Goal: Task Accomplishment & Management: Use online tool/utility

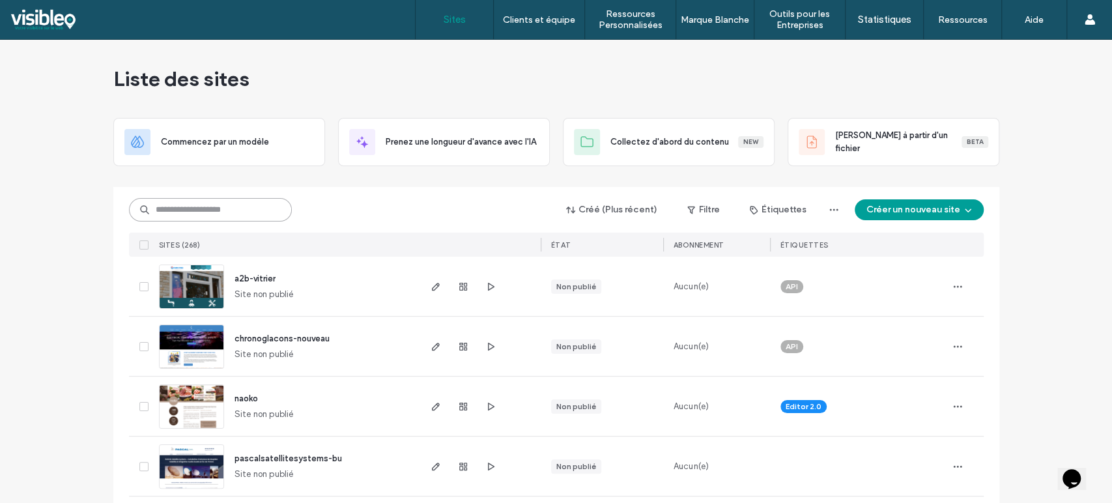
click at [208, 207] on input at bounding box center [210, 209] width 163 height 23
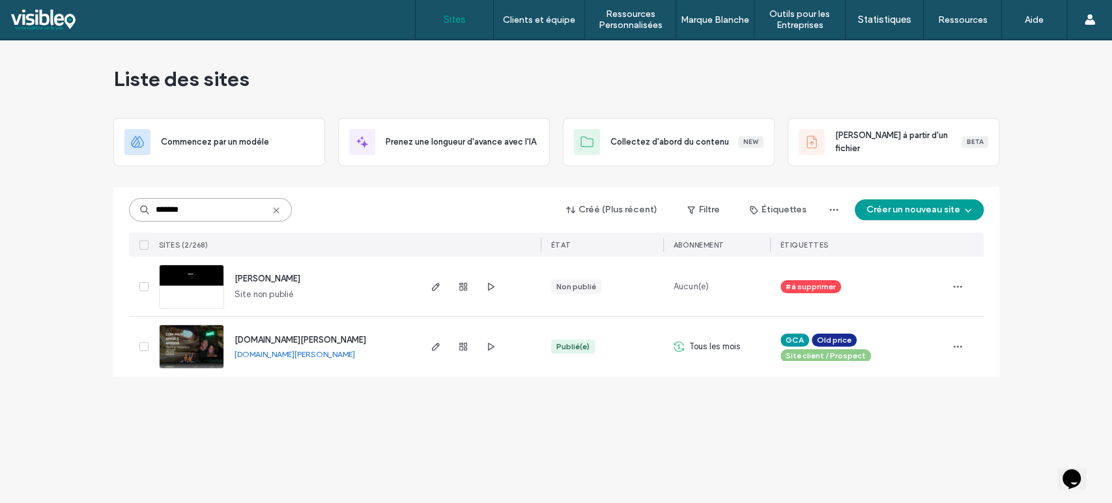
type input "*******"
click at [186, 347] on img at bounding box center [192, 369] width 64 height 89
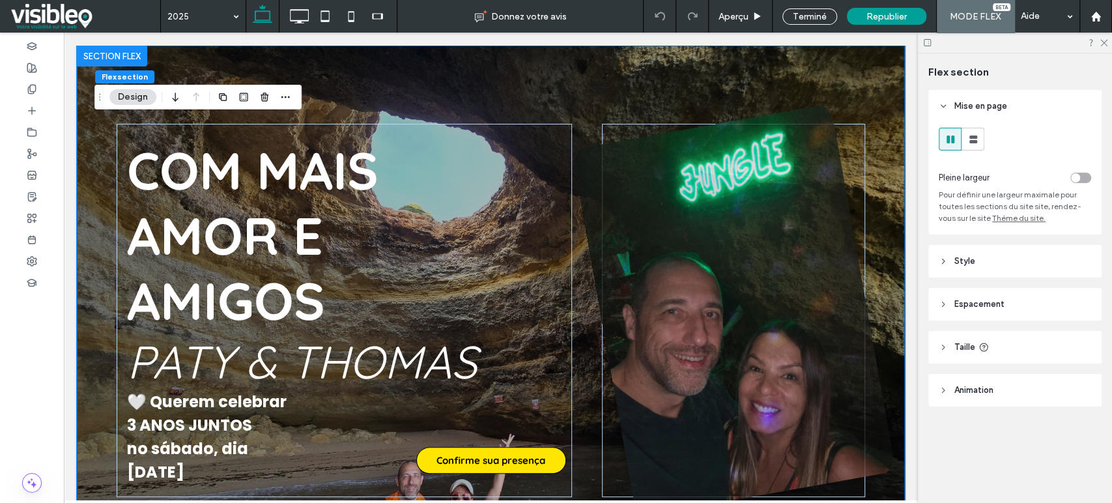
click at [943, 262] on use at bounding box center [943, 261] width 3 height 5
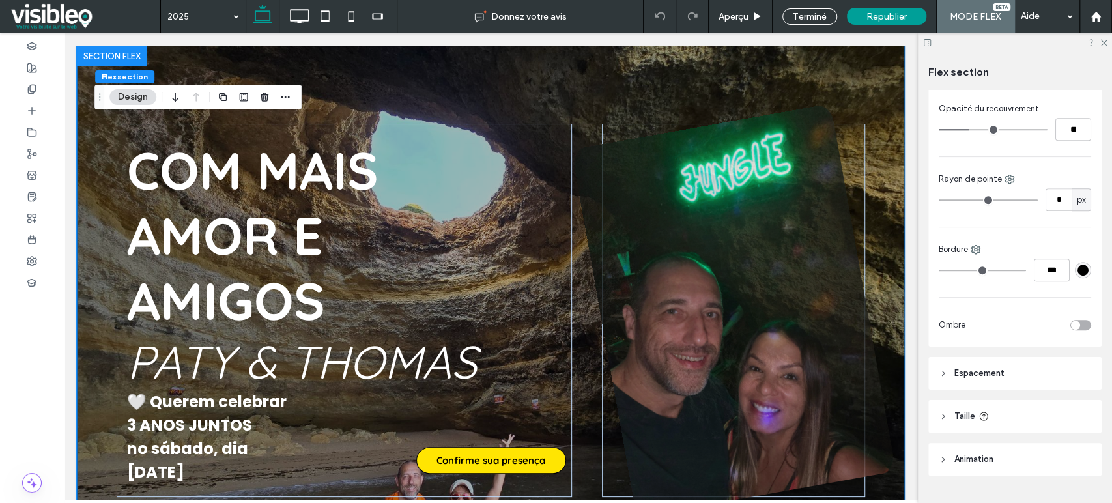
scroll to position [425, 0]
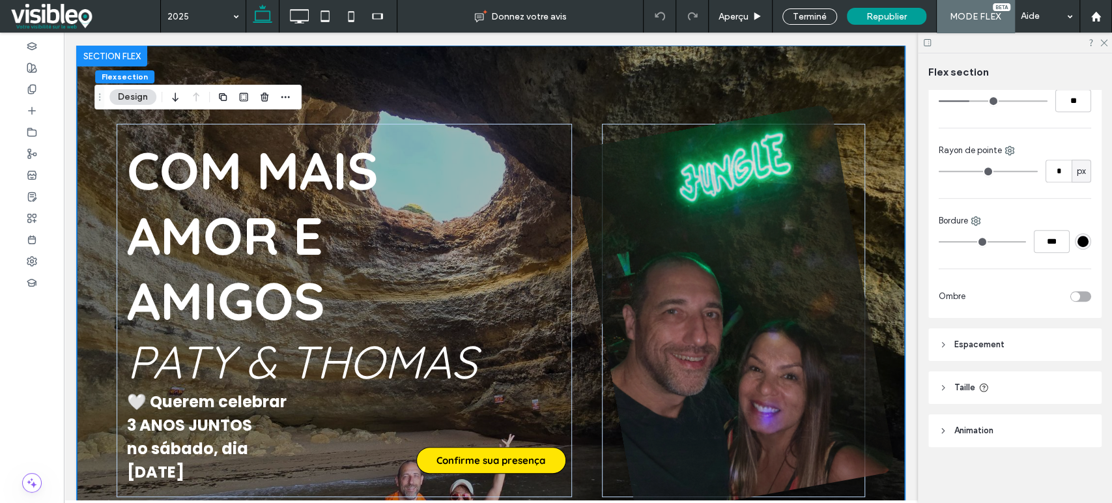
click at [943, 383] on icon at bounding box center [943, 387] width 9 height 9
click at [945, 346] on icon at bounding box center [943, 344] width 9 height 9
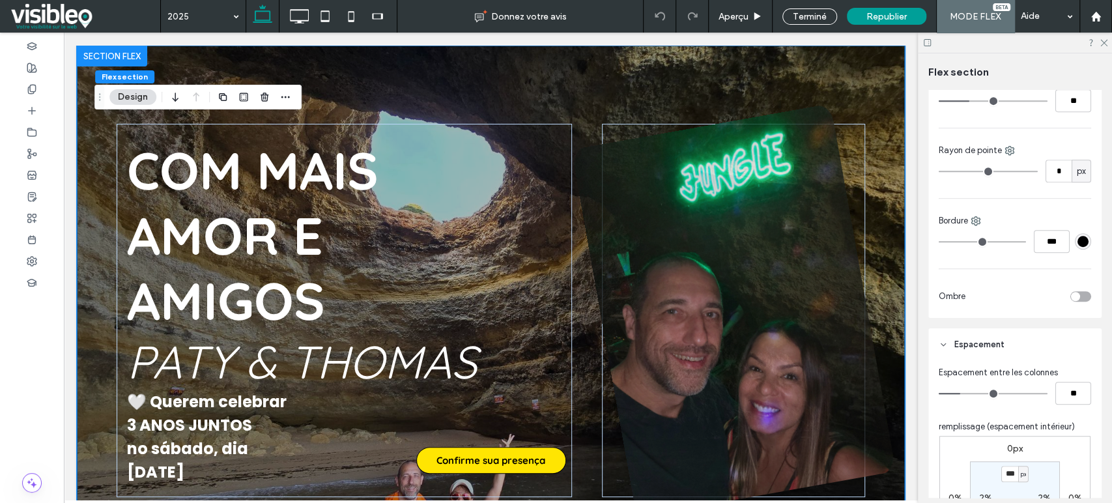
click at [660, 91] on div "Com mais amor e amigos PAty & THomas 🤍 Querem celebrar 3 ANOS JUNTOS no sábado,…" at bounding box center [491, 311] width 782 height 530
click at [492, 97] on div "Com mais amor e amigos PAty & THomas 🤍 Querem celebrar 3 ANOS JUNTOS no sábado,…" at bounding box center [491, 311] width 782 height 530
click at [392, 104] on div "Com mais amor e amigos PAty & THomas 🤍 Querem celebrar 3 ANOS JUNTOS no sábado,…" at bounding box center [491, 311] width 782 height 530
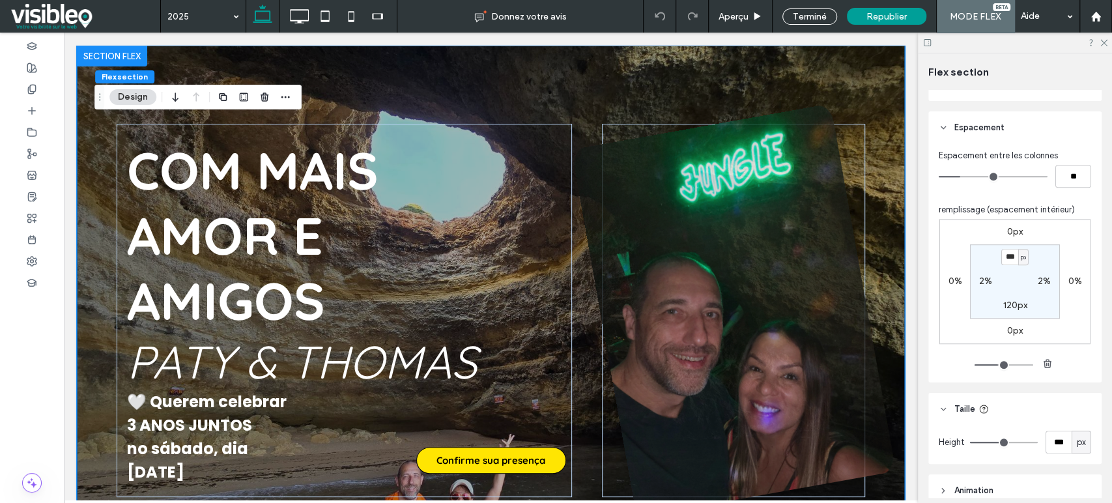
scroll to position [702, 0]
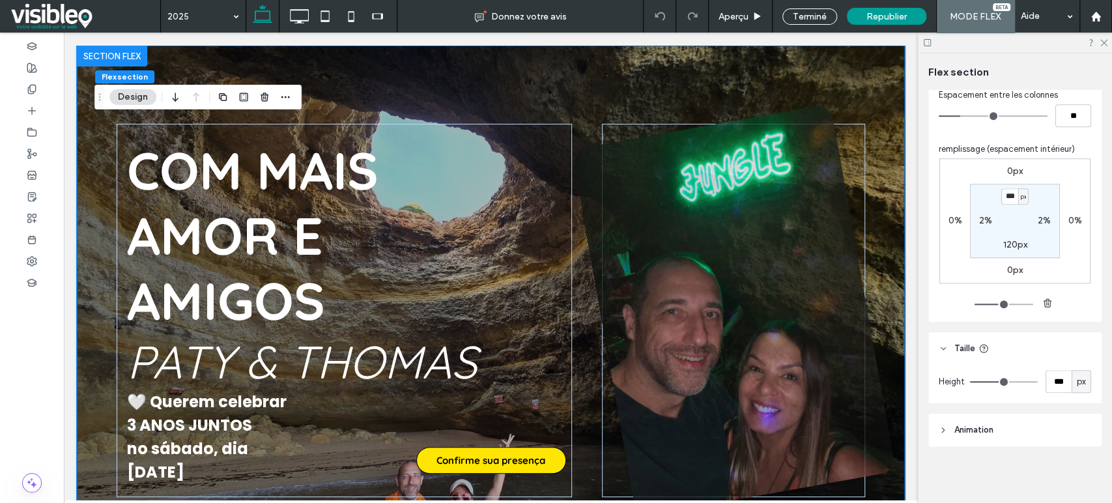
click at [943, 428] on use at bounding box center [943, 430] width 3 height 5
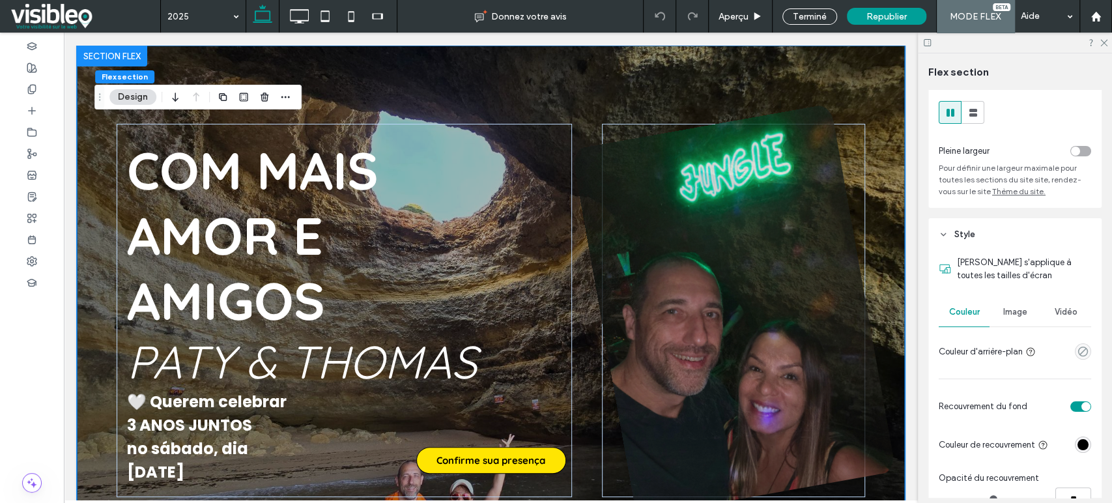
scroll to position [0, 0]
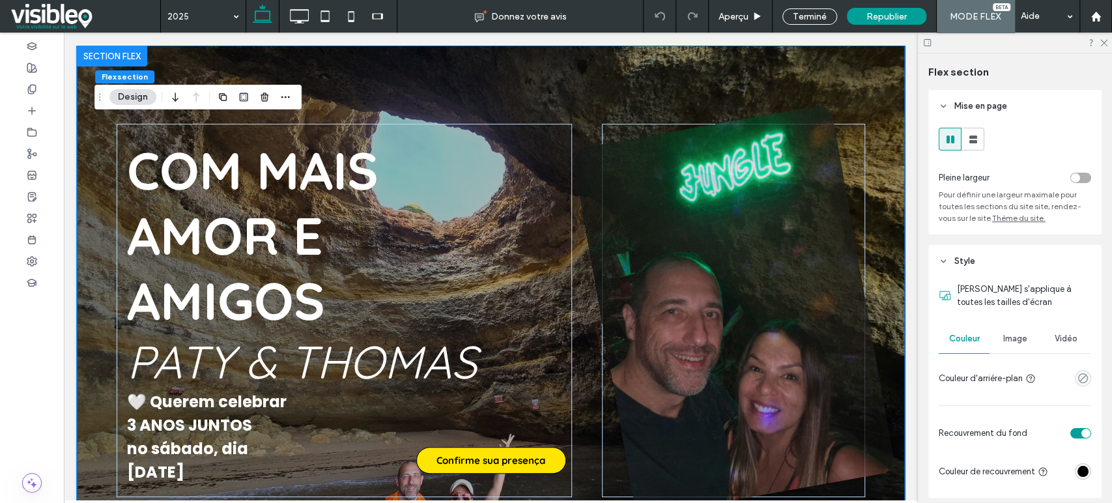
click at [1014, 339] on span "Image" at bounding box center [1015, 339] width 24 height 10
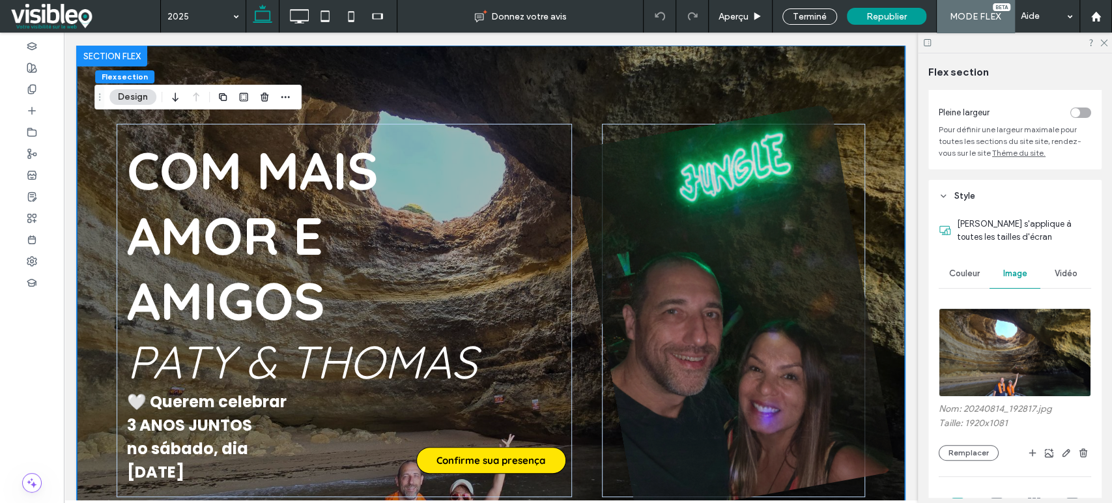
scroll to position [145, 0]
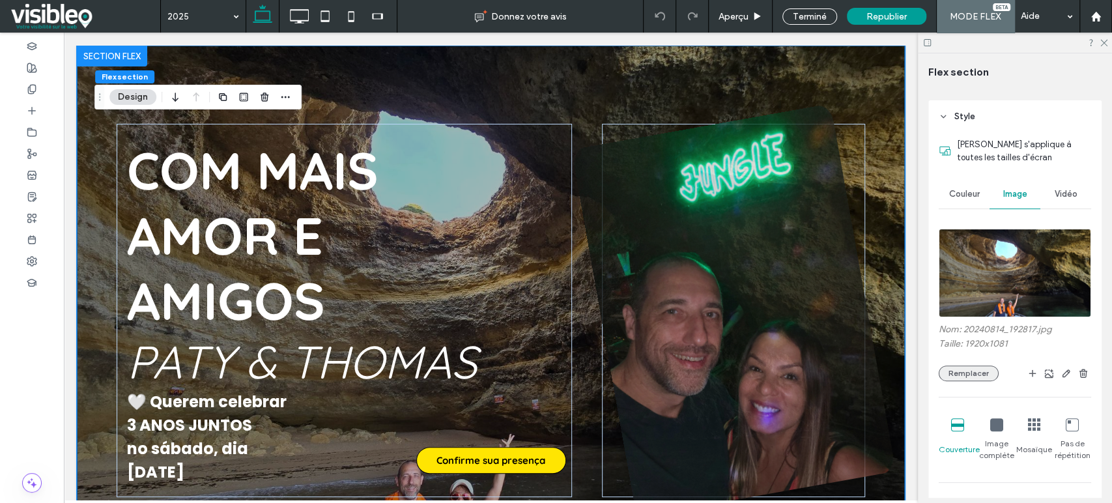
click at [977, 372] on button "Remplacer" at bounding box center [969, 373] width 60 height 16
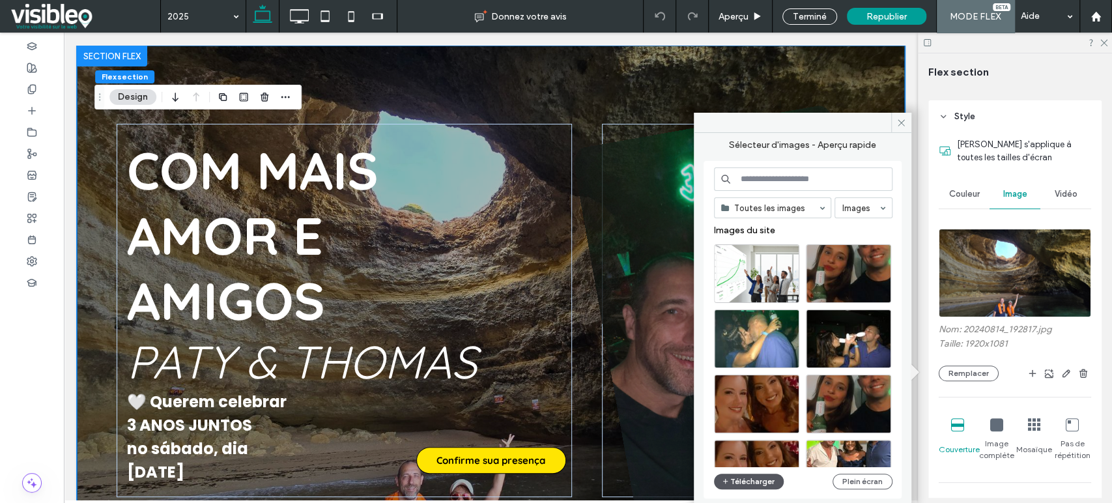
click at [764, 478] on button "Télécharger" at bounding box center [749, 482] width 70 height 16
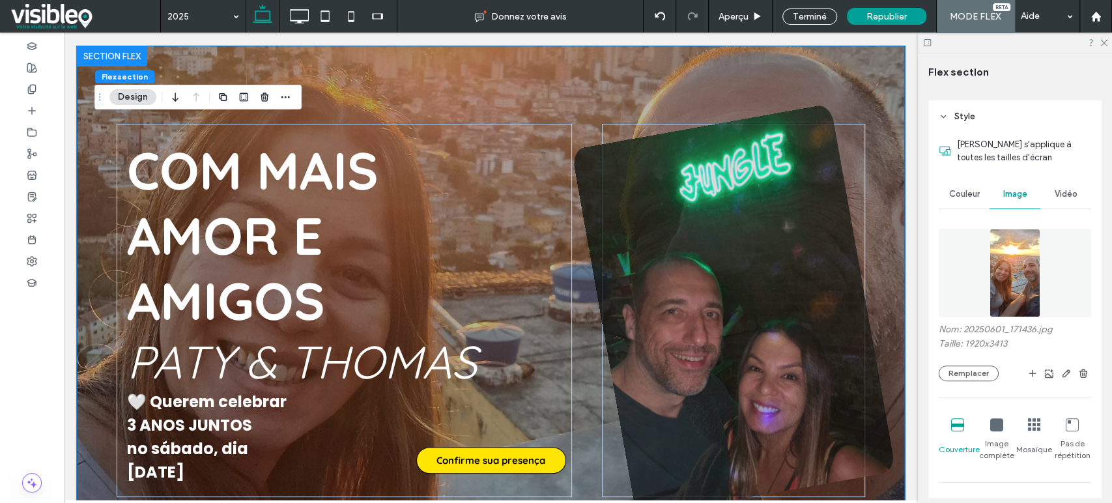
click at [36, 373] on div at bounding box center [32, 268] width 64 height 470
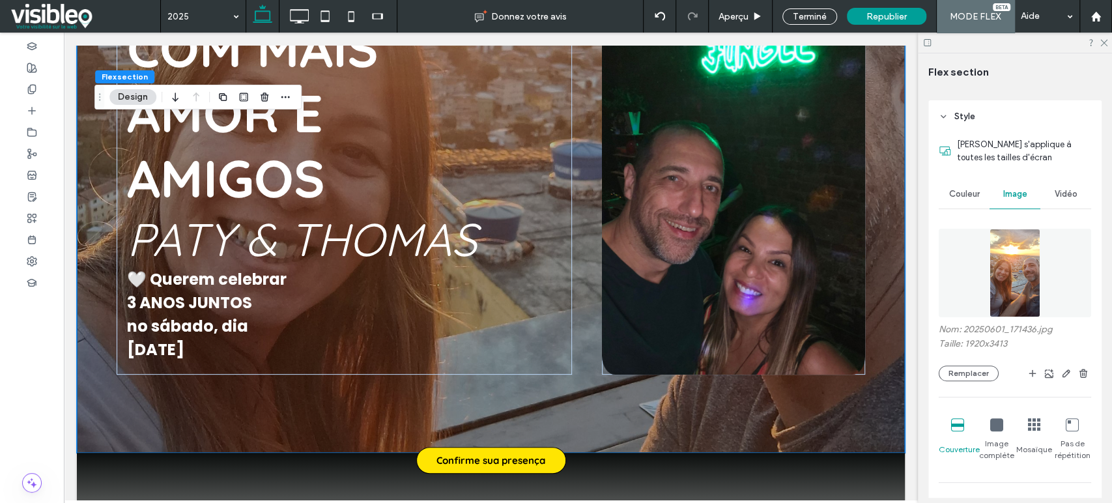
scroll to position [0, 0]
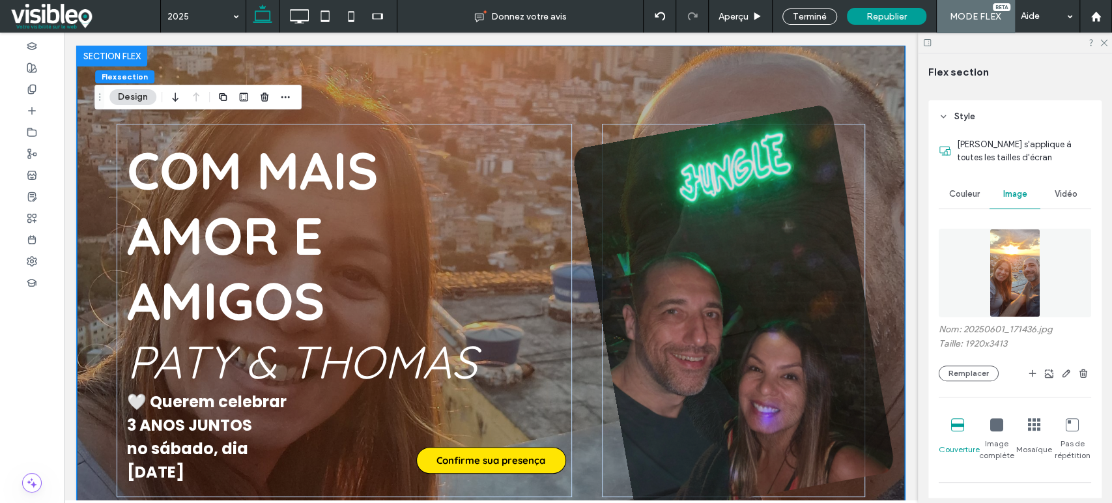
drag, startPoint x: 909, startPoint y: 84, endPoint x: 984, endPoint y: 122, distance: 83.9
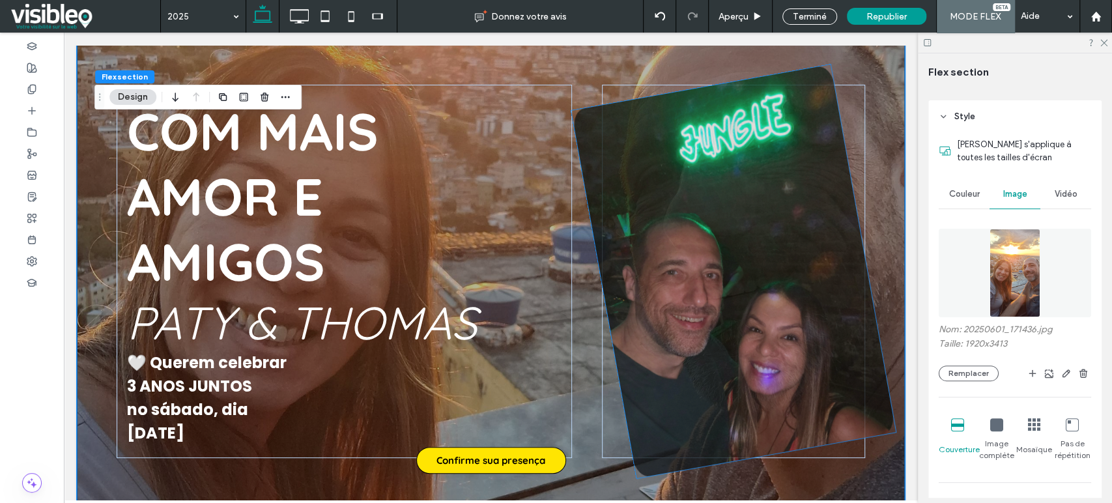
scroll to position [72, 0]
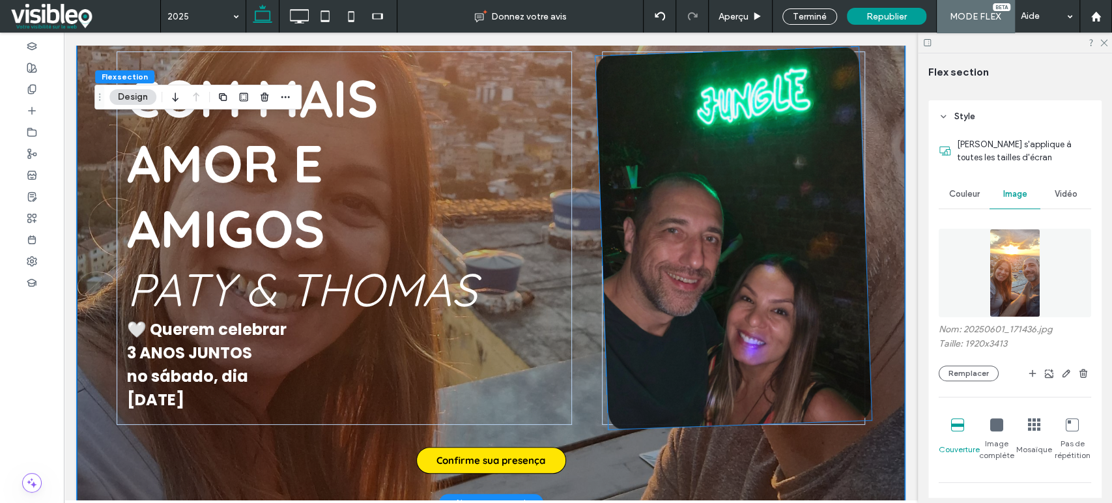
click at [692, 261] on img at bounding box center [733, 238] width 276 height 382
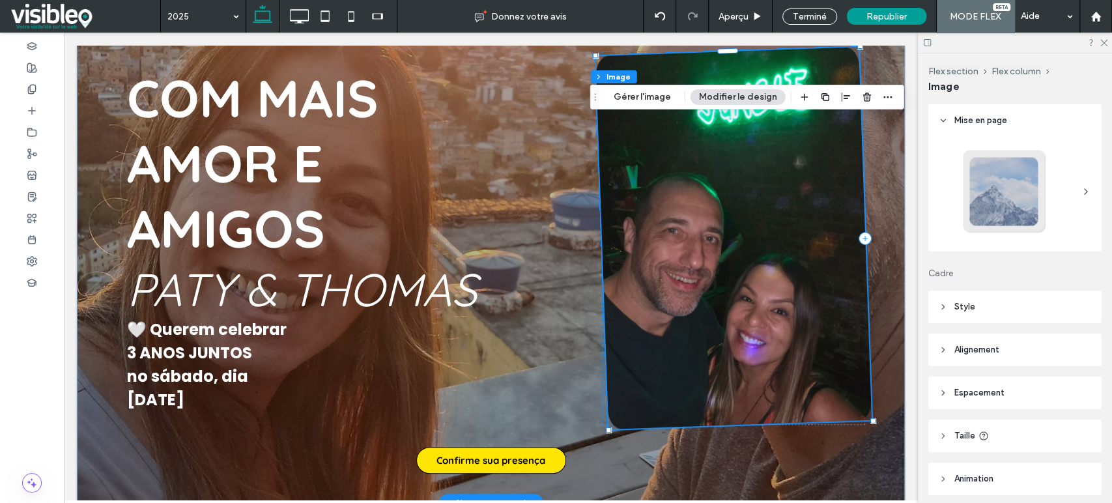
type input "*"
click at [642, 98] on button "Gérer l'image" at bounding box center [642, 97] width 74 height 16
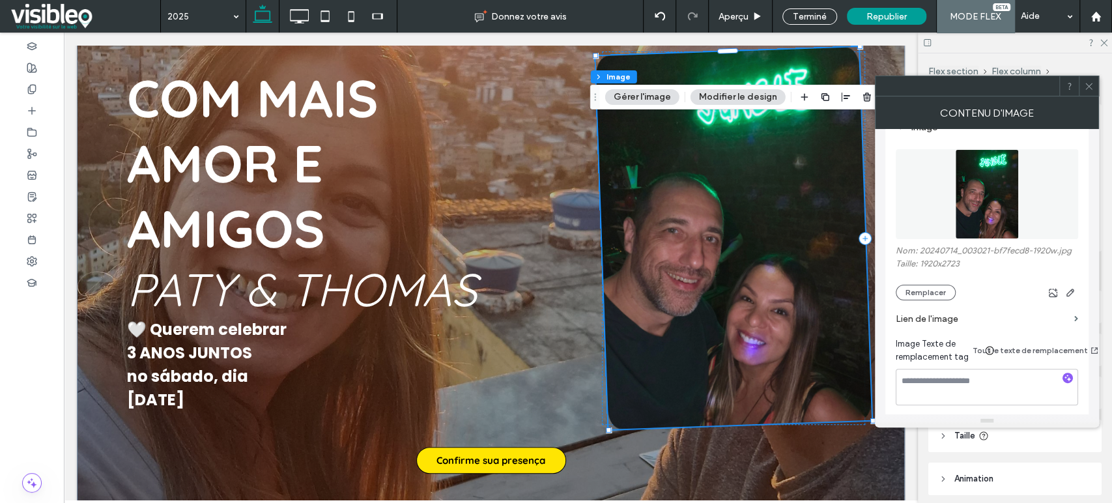
scroll to position [217, 0]
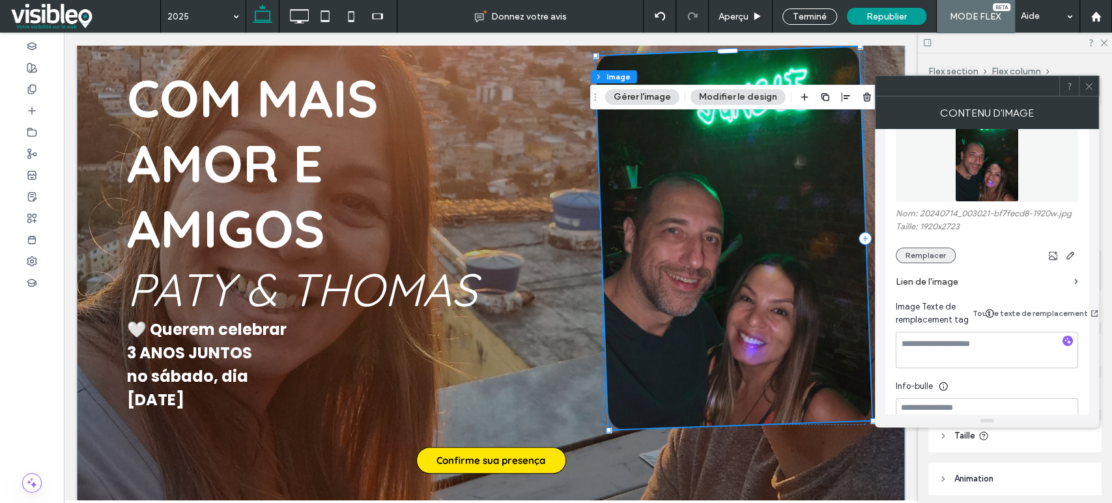
click at [936, 248] on button "Remplacer" at bounding box center [926, 256] width 60 height 16
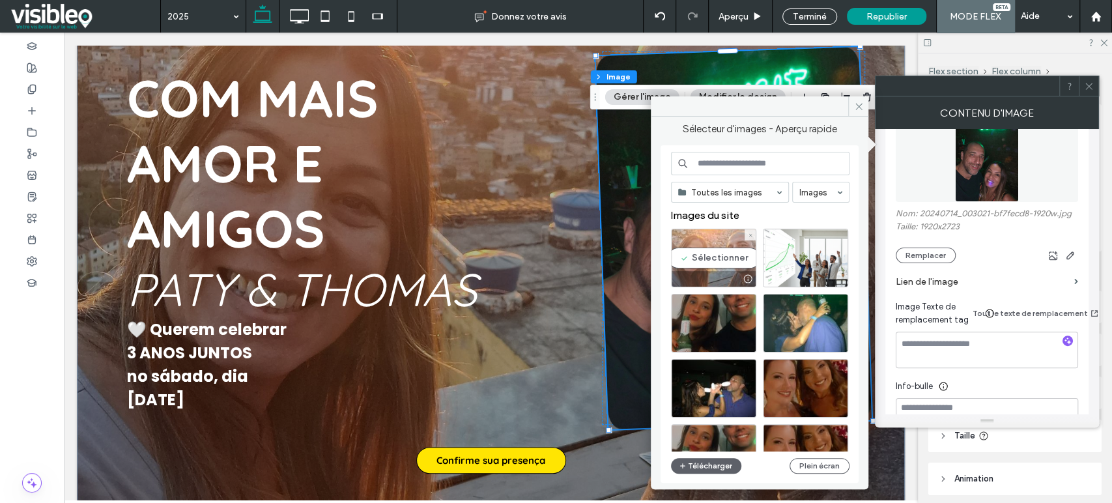
click at [715, 259] on div "Sélectionner" at bounding box center [713, 258] width 85 height 59
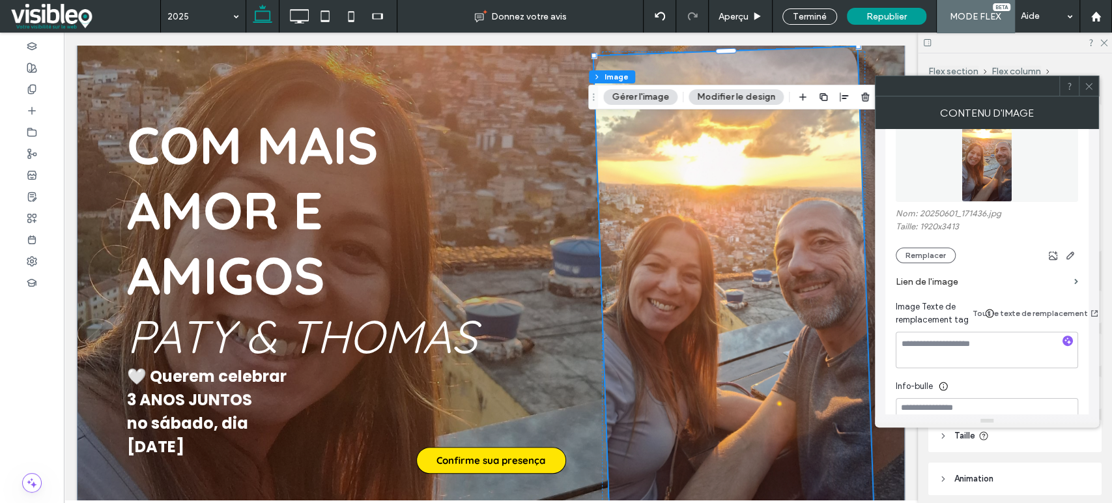
click at [1085, 85] on icon at bounding box center [1089, 86] width 10 height 10
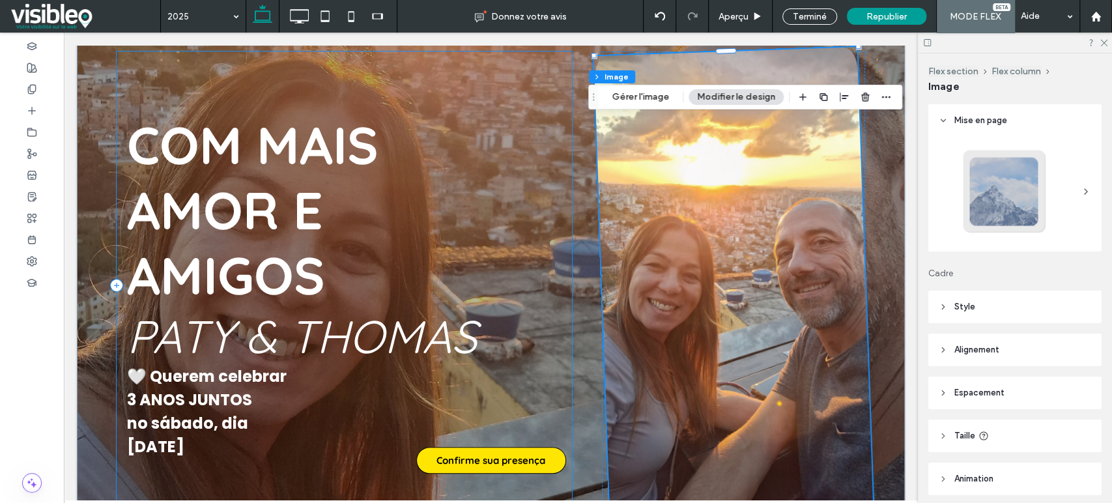
click at [477, 75] on div "Com mais amor e amigos PAty & THomas 🤍 Querem celebrar 3 ANOS JUNTOS no sábado,…" at bounding box center [344, 285] width 455 height 468
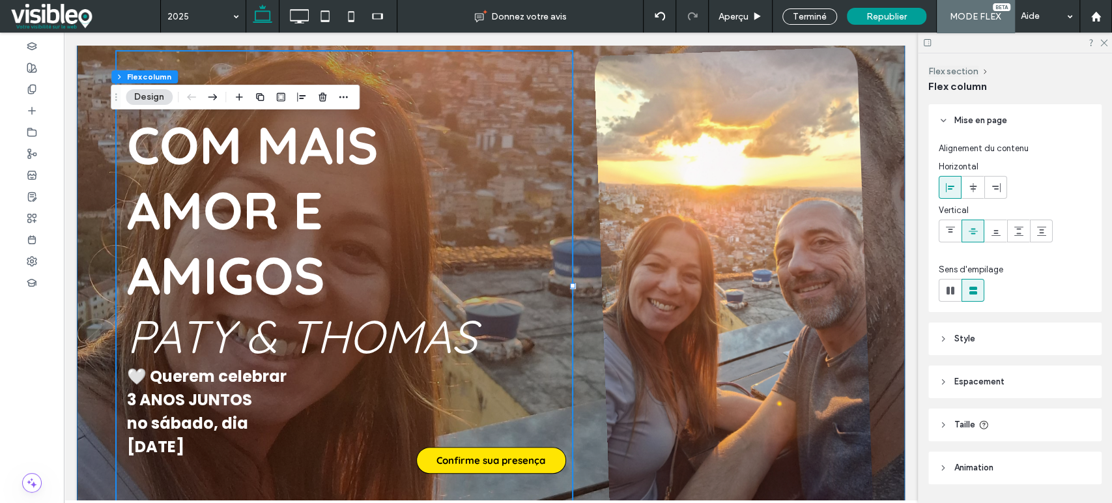
click at [100, 356] on div "Com mais amor e amigos PAty & THomas 🤍 Querem celebrar 3 ANOS JUNTOS no sábado,…" at bounding box center [491, 285] width 782 height 624
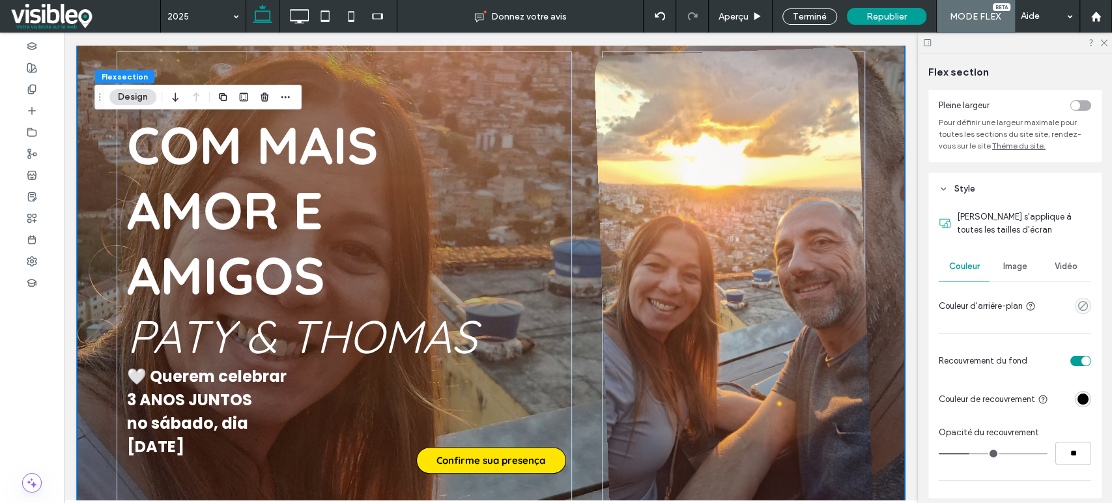
scroll to position [145, 0]
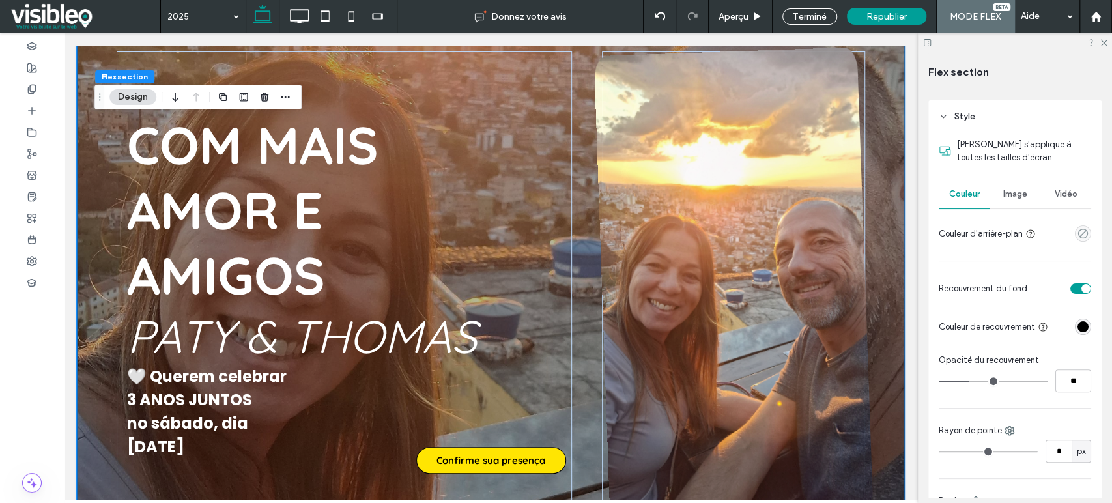
click at [1014, 191] on span "Image" at bounding box center [1015, 194] width 24 height 10
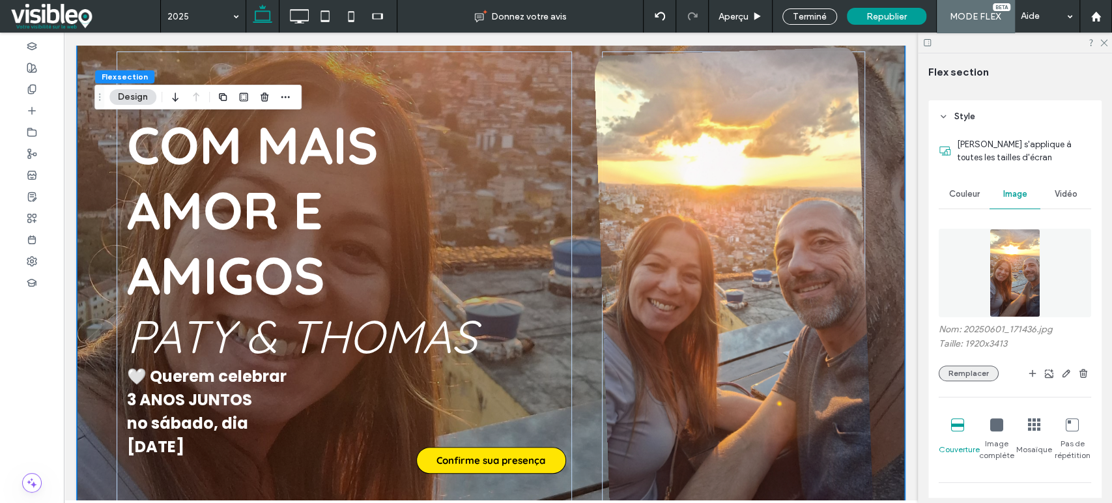
click at [974, 374] on button "Remplacer" at bounding box center [969, 373] width 60 height 16
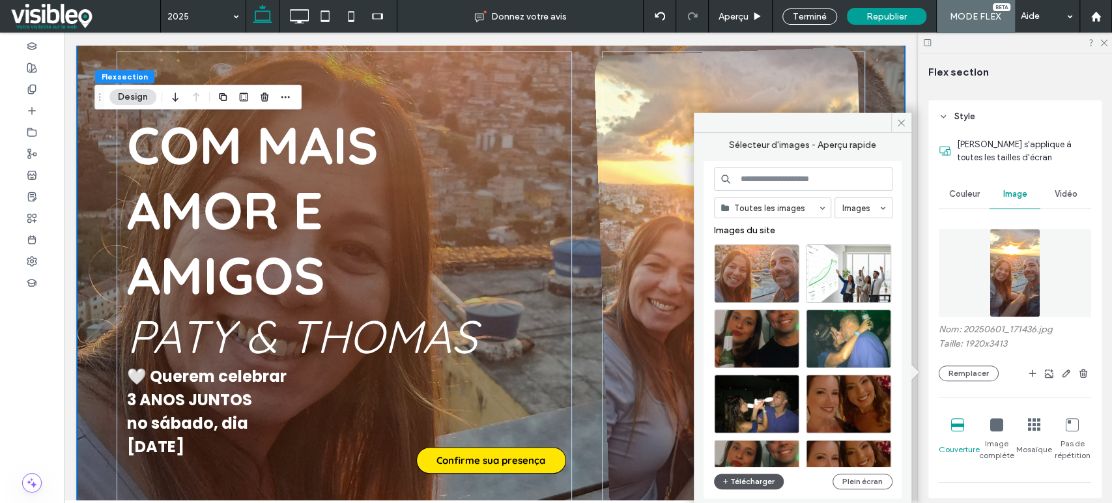
click at [758, 482] on button "Télécharger" at bounding box center [749, 482] width 70 height 16
click at [903, 124] on icon at bounding box center [901, 123] width 10 height 10
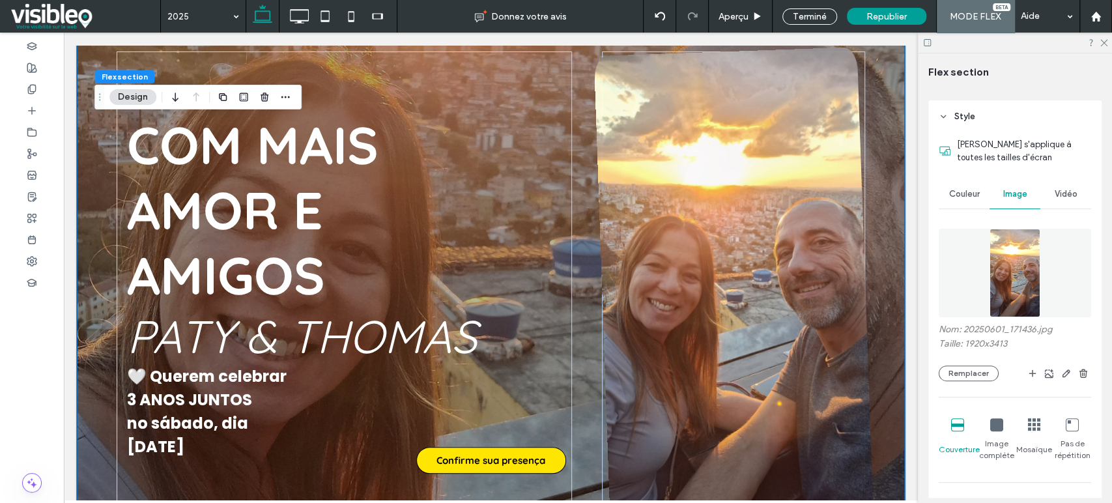
click at [87, 321] on div "Com mais amor e amigos PAty & THomas 🤍 Querem celebrar 3 ANOS JUNTOS no sábado,…" at bounding box center [491, 285] width 828 height 624
click at [981, 375] on button "Remplacer" at bounding box center [969, 373] width 60 height 16
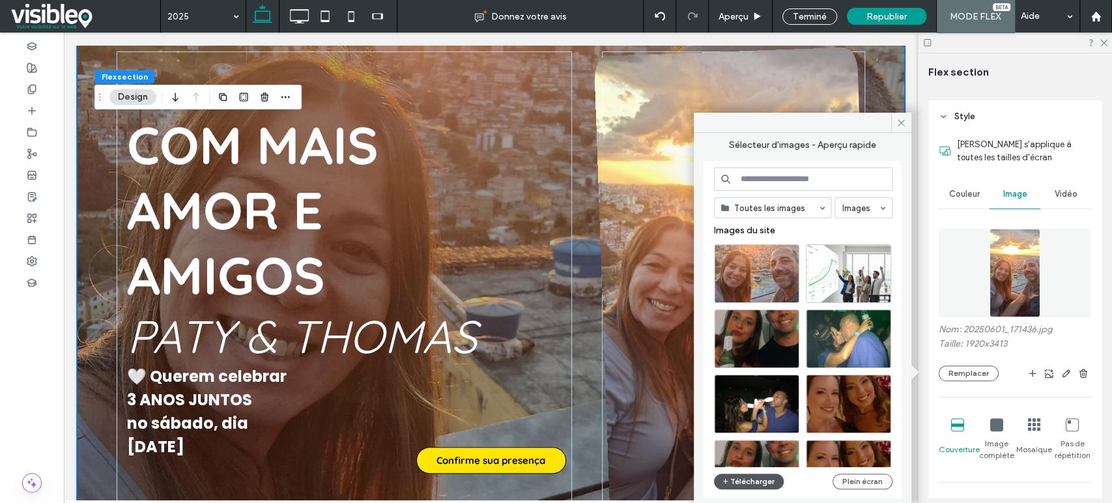
click at [754, 481] on button "Télécharger" at bounding box center [749, 482] width 70 height 16
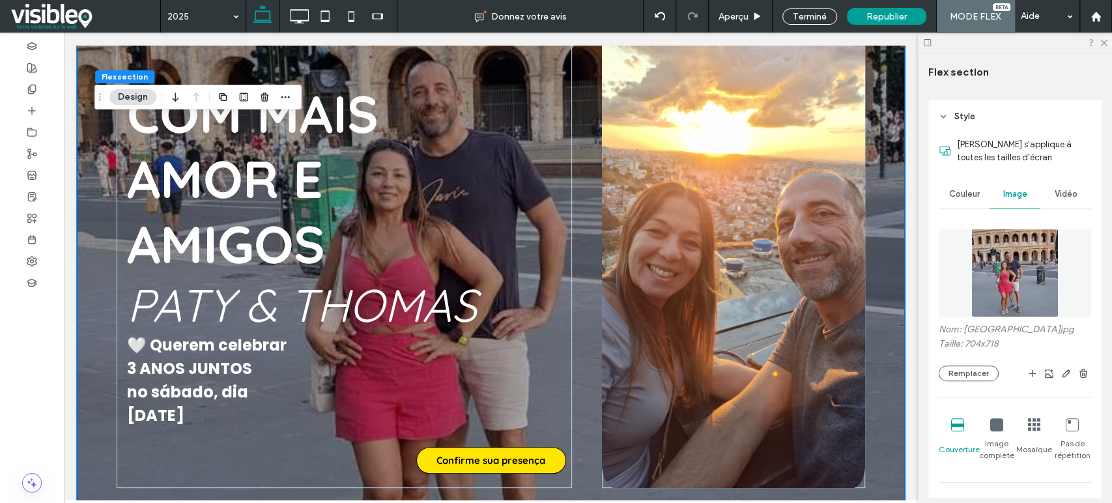
scroll to position [109, 0]
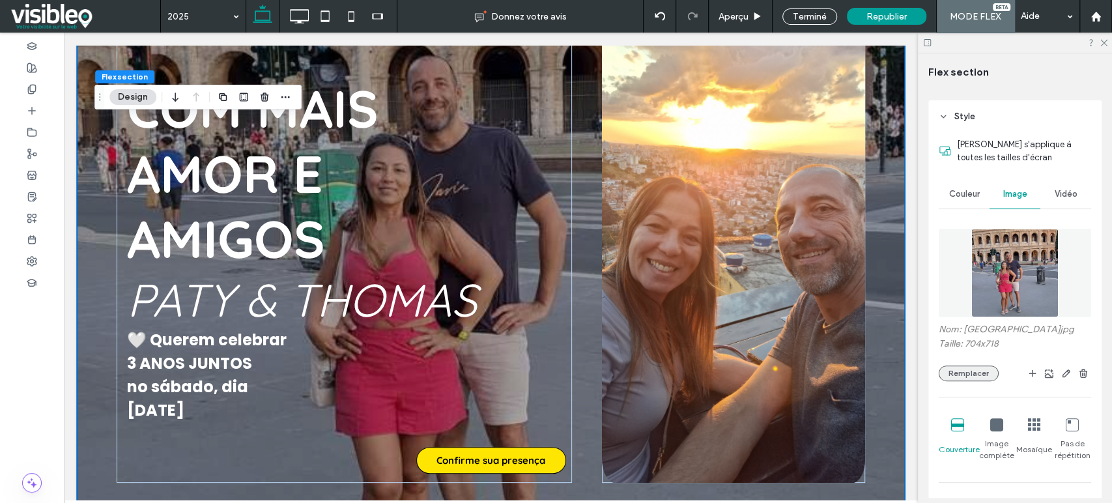
click at [977, 371] on button "Remplacer" at bounding box center [969, 373] width 60 height 16
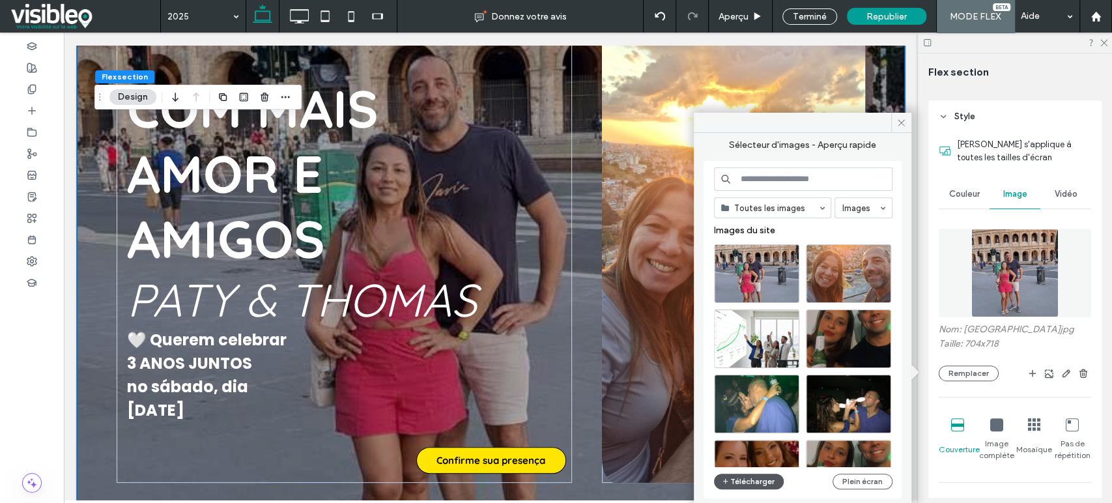
click at [752, 482] on button "Télécharger" at bounding box center [749, 482] width 70 height 16
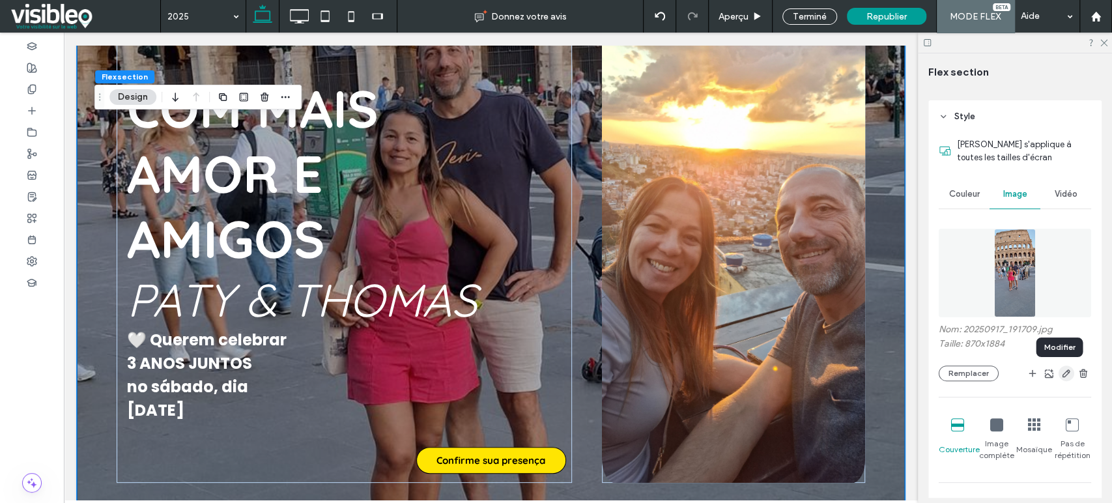
click at [1062, 375] on use "button" at bounding box center [1066, 373] width 8 height 8
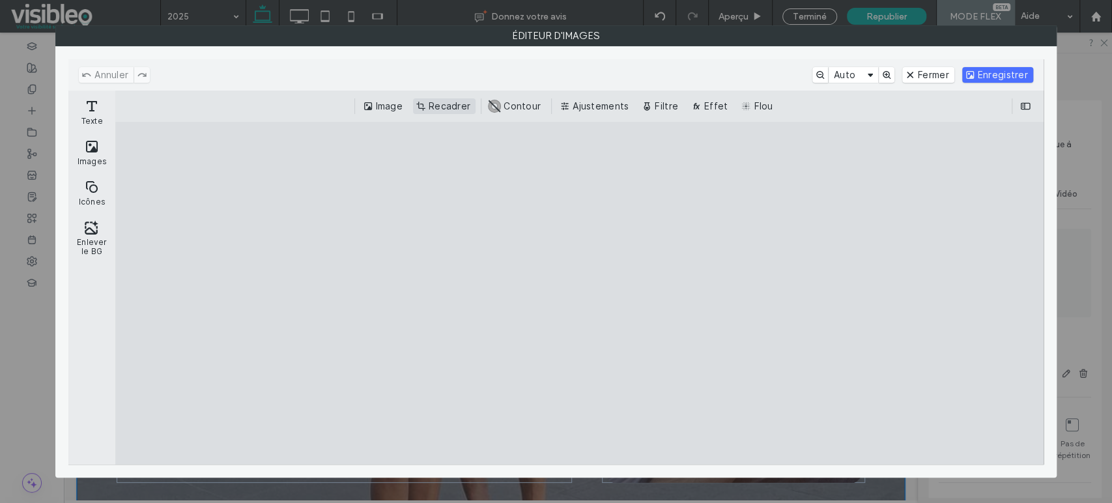
click at [440, 106] on button "Recadrer" at bounding box center [444, 106] width 63 height 16
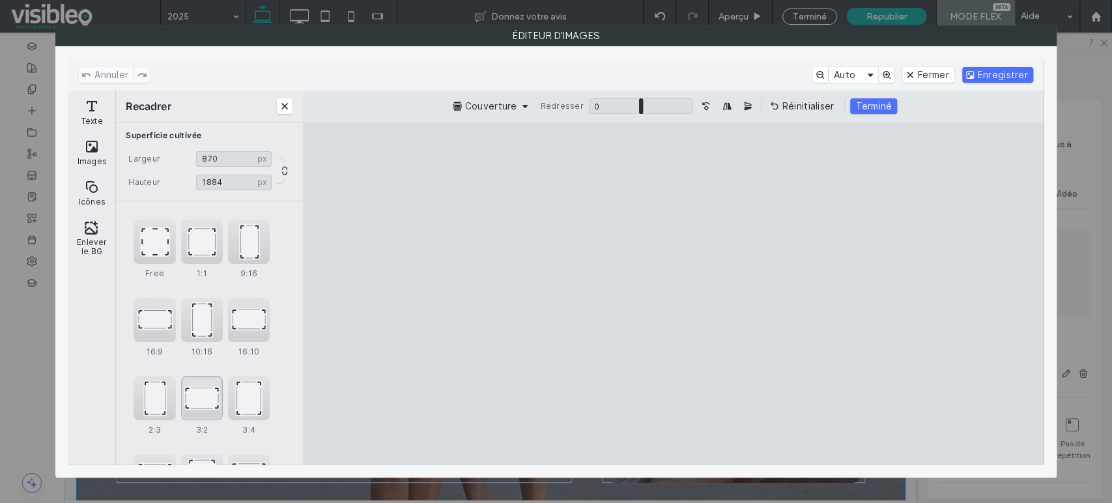
click at [207, 400] on div "3:2" at bounding box center [202, 398] width 42 height 44
type input "****"
drag, startPoint x: 758, startPoint y: 246, endPoint x: 777, endPoint y: 271, distance: 31.1
click at [673, 293] on cesdk-canvas "Toile de l'éditeur" at bounding box center [673, 293] width 0 height 0
click at [857, 104] on button "Terminé" at bounding box center [869, 106] width 47 height 16
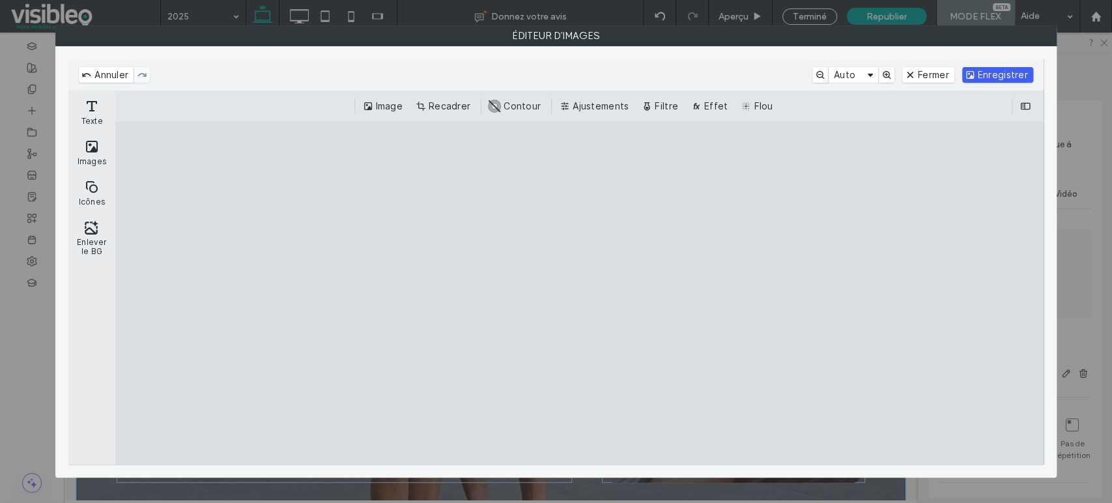
click at [1003, 76] on button "Enregistrer" at bounding box center [997, 75] width 71 height 16
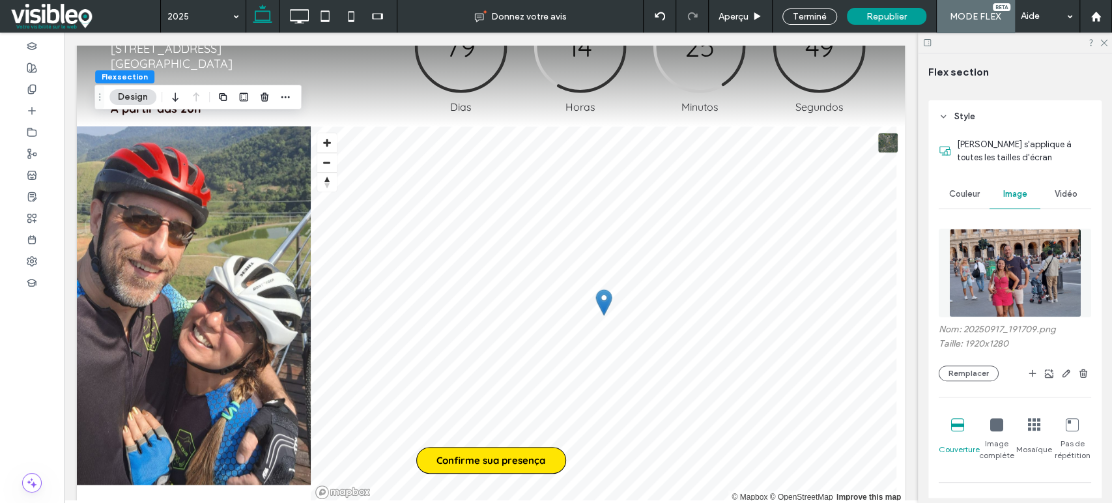
scroll to position [736, 0]
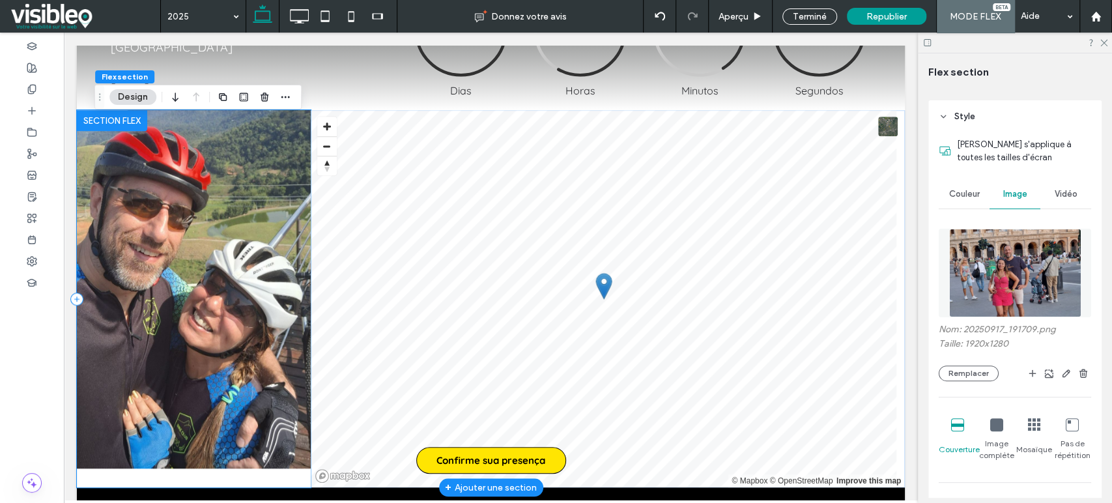
click at [218, 472] on div at bounding box center [194, 298] width 234 height 377
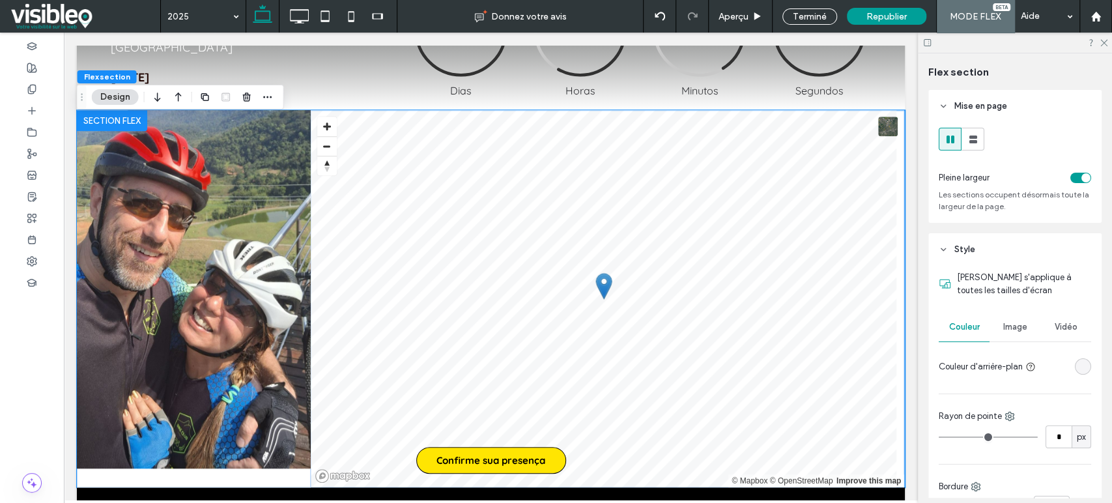
click at [1003, 326] on span "Image" at bounding box center [1015, 327] width 24 height 10
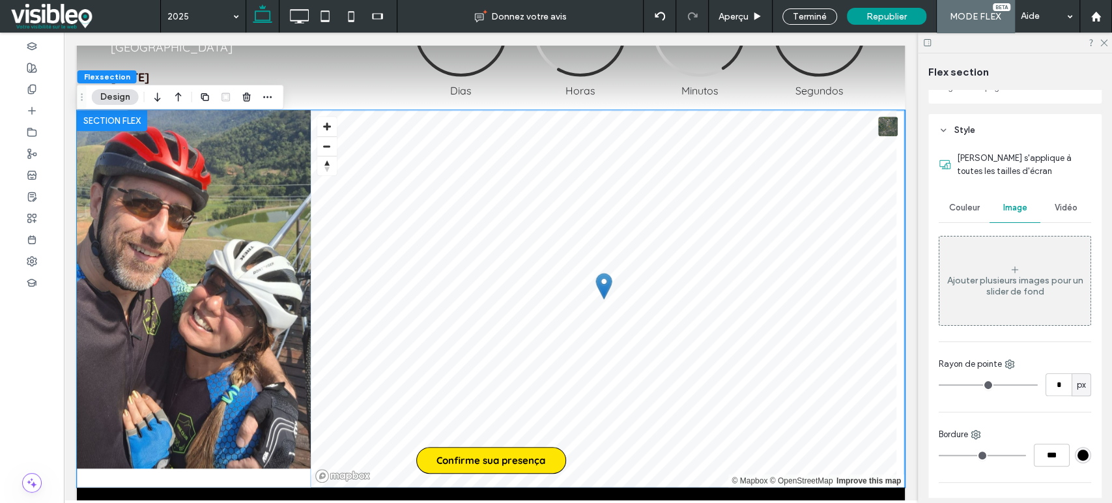
scroll to position [145, 0]
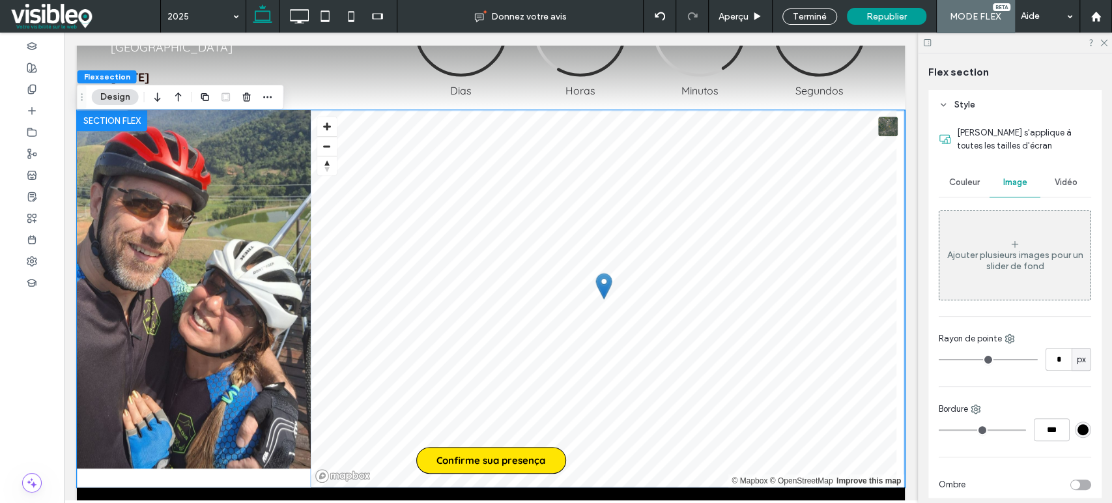
click at [1012, 242] on icon at bounding box center [1015, 244] width 10 height 10
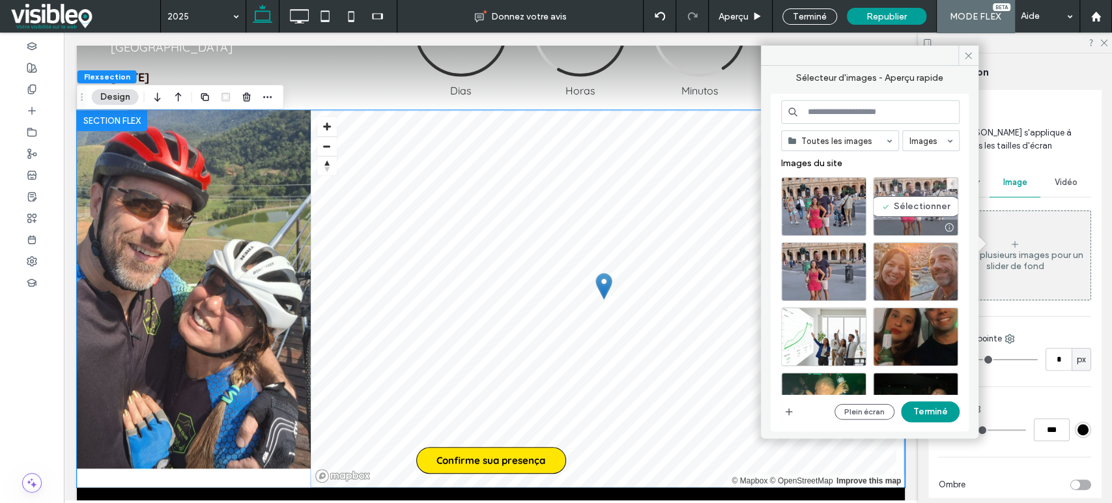
click at [919, 203] on div "Sélectionner" at bounding box center [915, 206] width 85 height 59
click at [930, 406] on button "Terminé" at bounding box center [930, 411] width 59 height 21
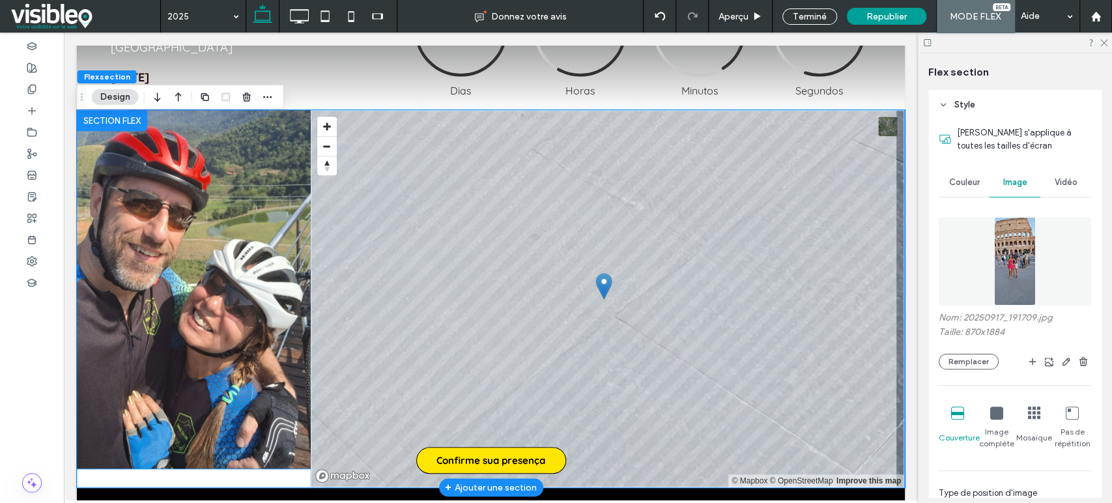
click at [172, 181] on img at bounding box center [194, 289] width 234 height 358
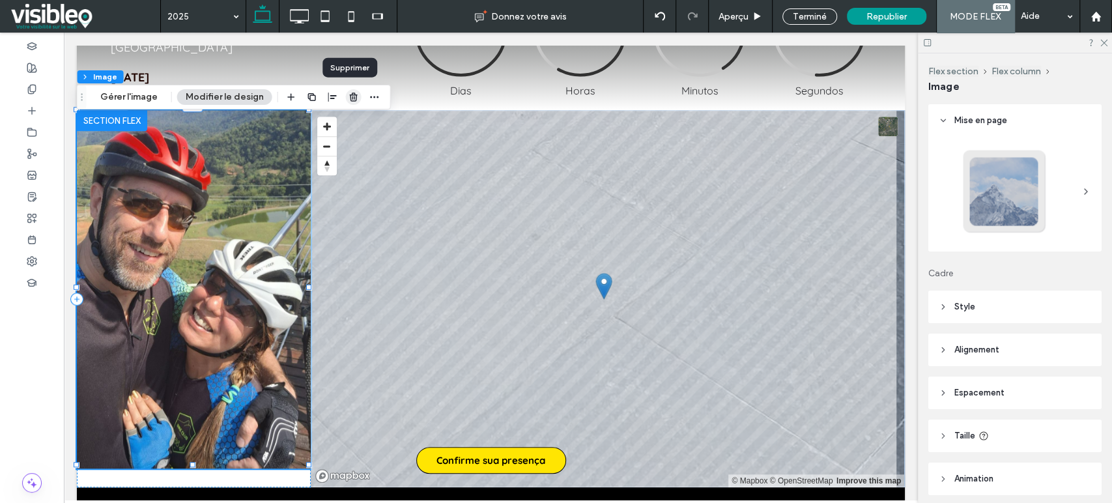
click at [352, 94] on use "button" at bounding box center [353, 97] width 8 height 8
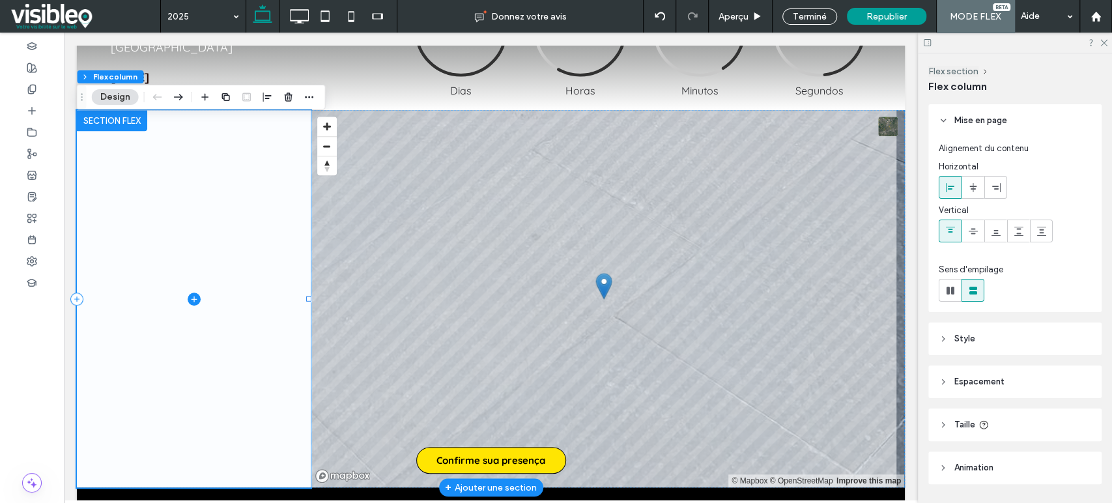
click at [236, 214] on span at bounding box center [194, 298] width 234 height 377
click at [233, 343] on span at bounding box center [194, 298] width 234 height 377
click at [244, 184] on span at bounding box center [194, 298] width 234 height 377
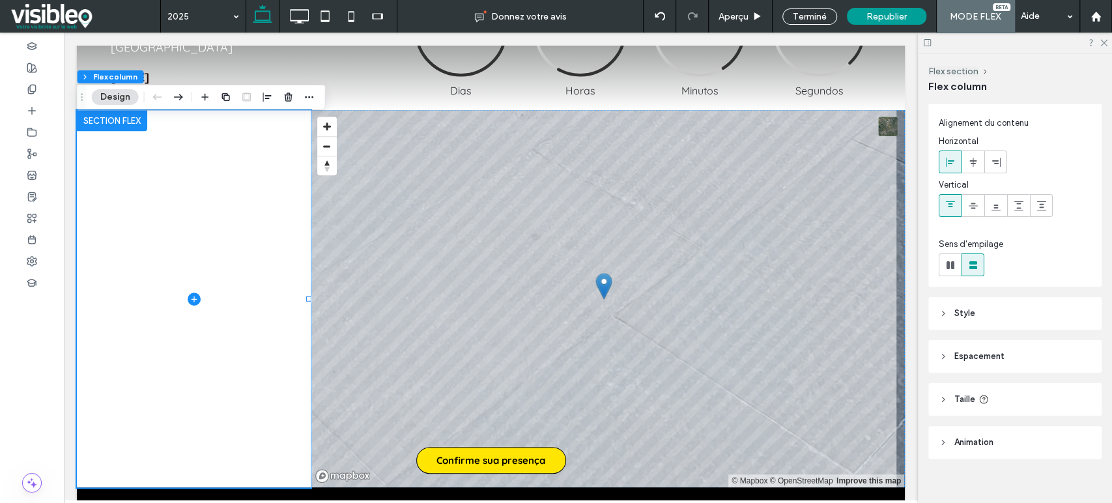
scroll to position [38, 0]
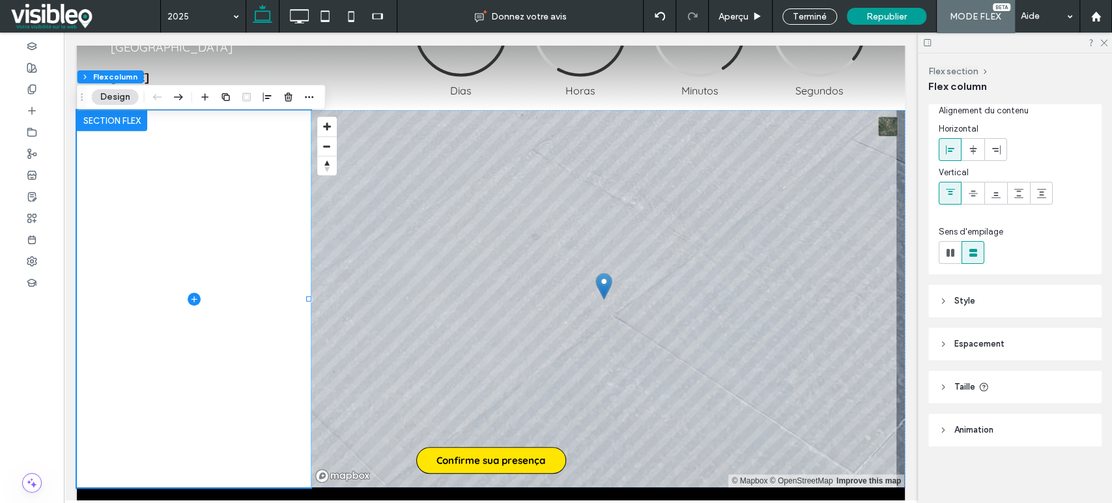
click at [939, 296] on icon at bounding box center [943, 300] width 9 height 9
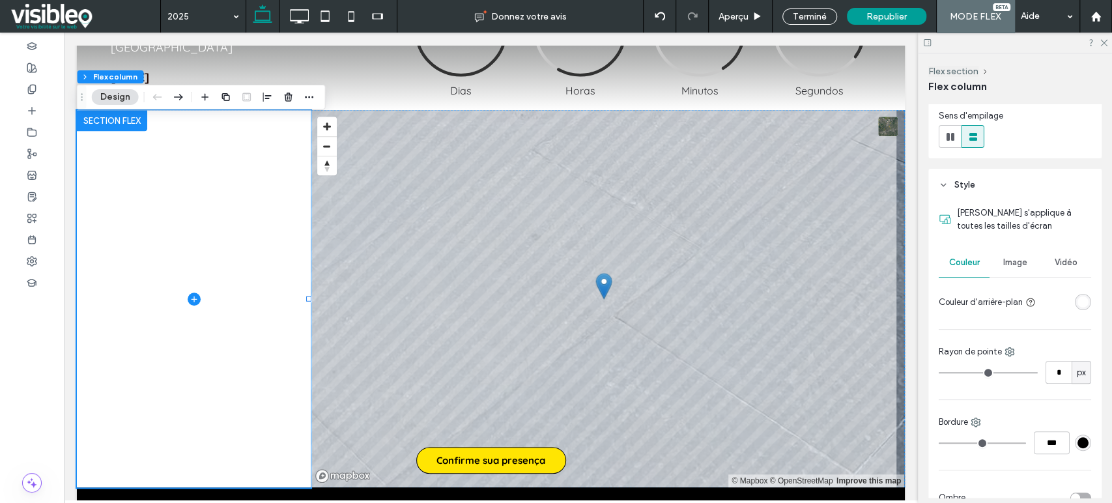
scroll to position [182, 0]
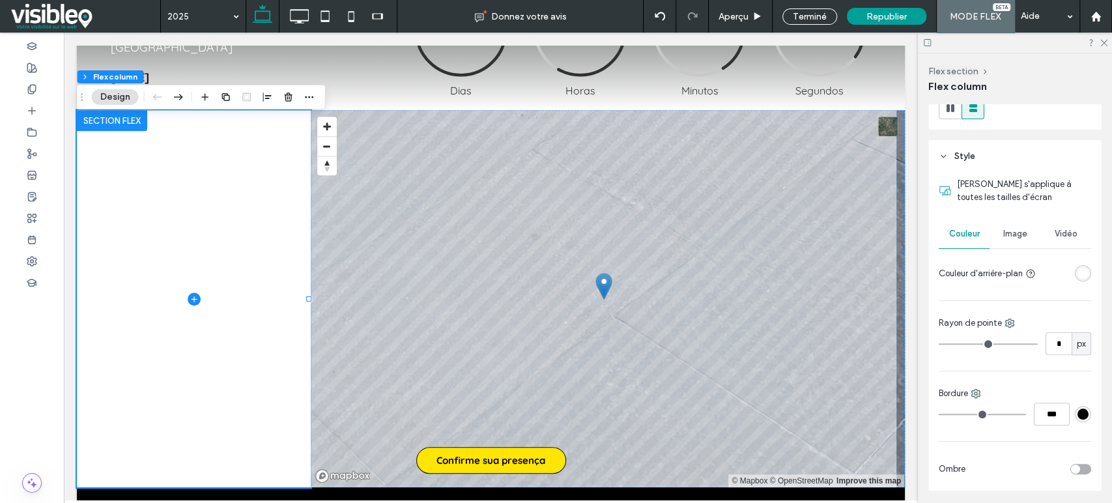
click at [1014, 233] on span "Image" at bounding box center [1015, 234] width 24 height 10
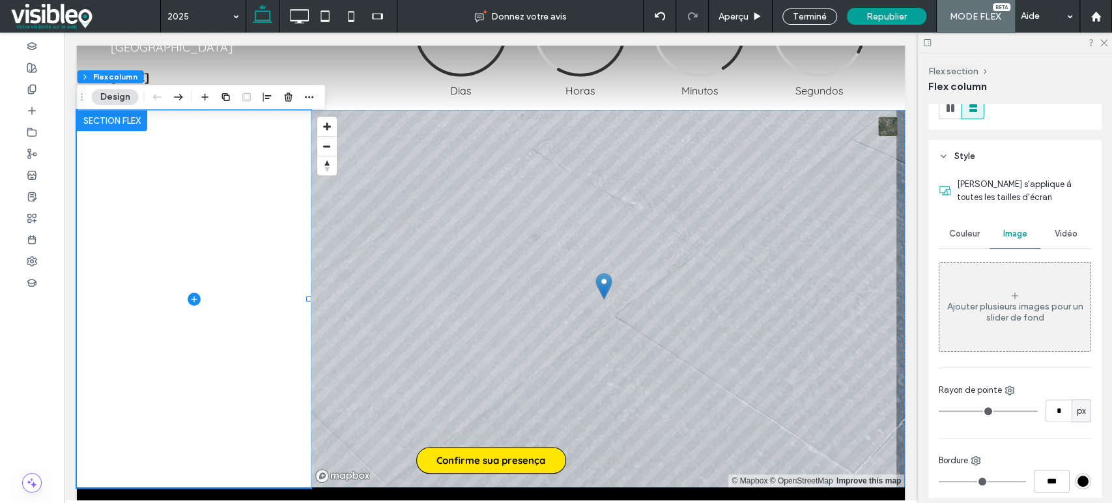
click at [1003, 302] on div "Ajouter plusieurs images pour un slider de fond" at bounding box center [1014, 312] width 151 height 22
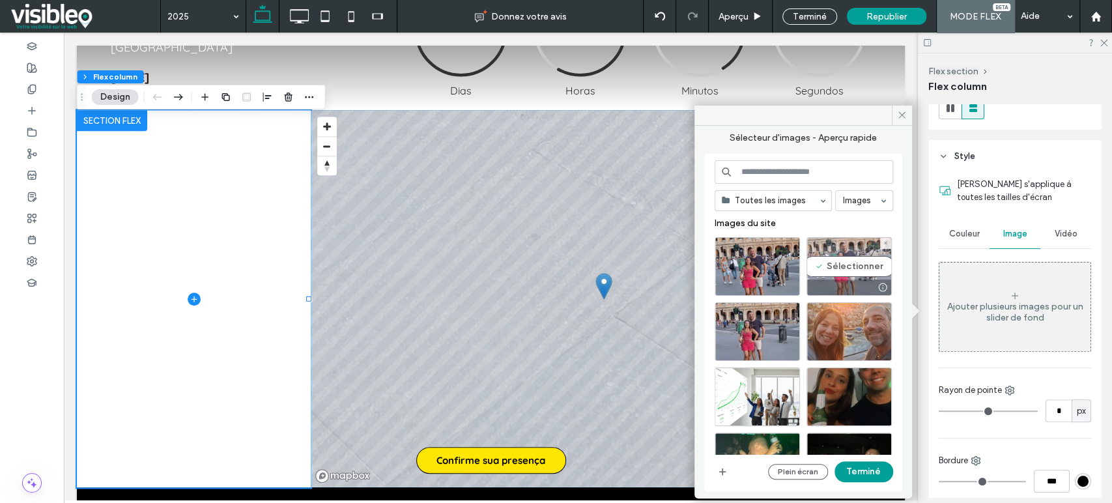
click at [839, 268] on div "Sélectionner" at bounding box center [848, 266] width 85 height 59
click at [872, 468] on button "Terminé" at bounding box center [863, 471] width 59 height 21
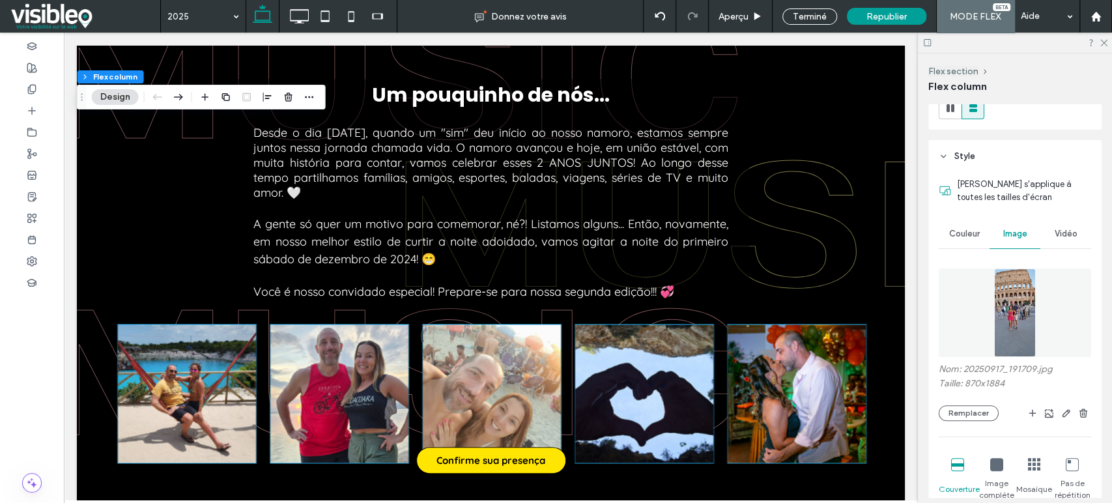
scroll to position [0, 0]
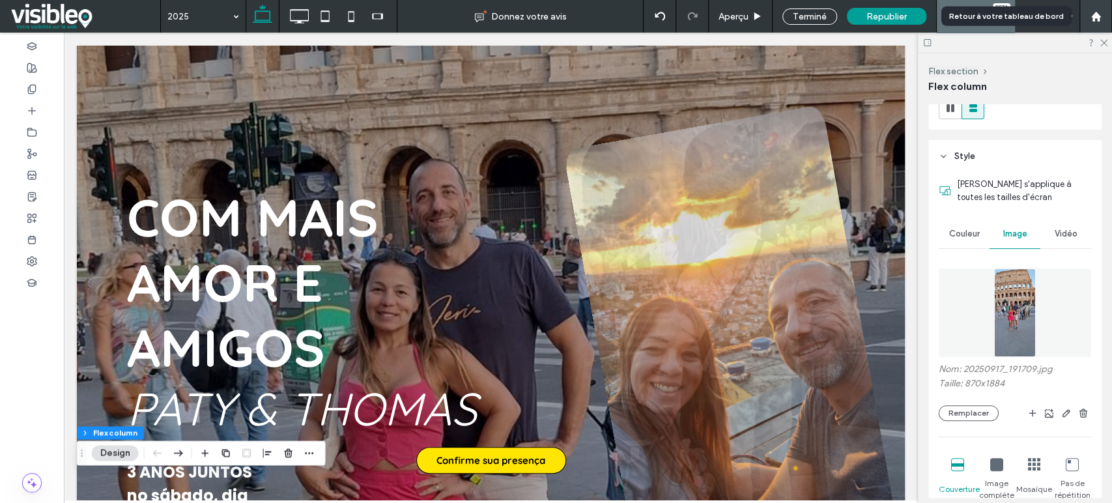
click at [1095, 18] on icon at bounding box center [1096, 16] width 11 height 11
